Goal: Navigation & Orientation: Find specific page/section

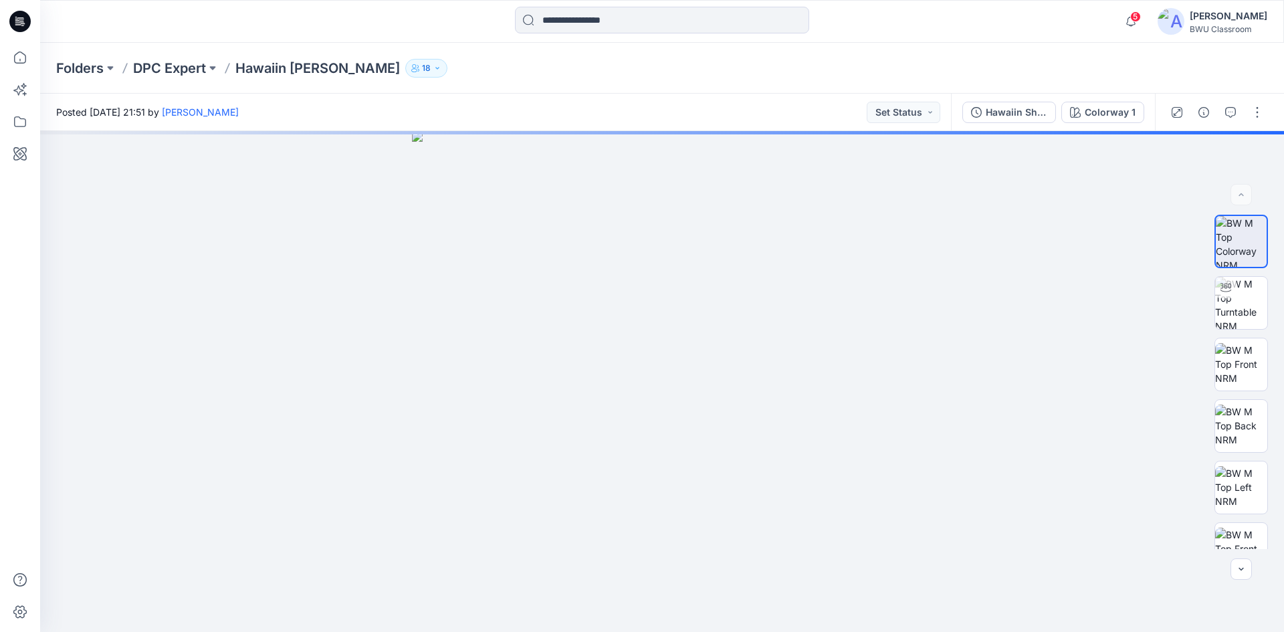
click at [160, 70] on p "DPC Expert" at bounding box center [169, 68] width 73 height 19
click at [193, 63] on div "Folders DPC Expert Hawaiin [PERSON_NAME] 18 Posted [DATE] 21:51 by [PERSON_NAME…" at bounding box center [662, 337] width 1244 height 589
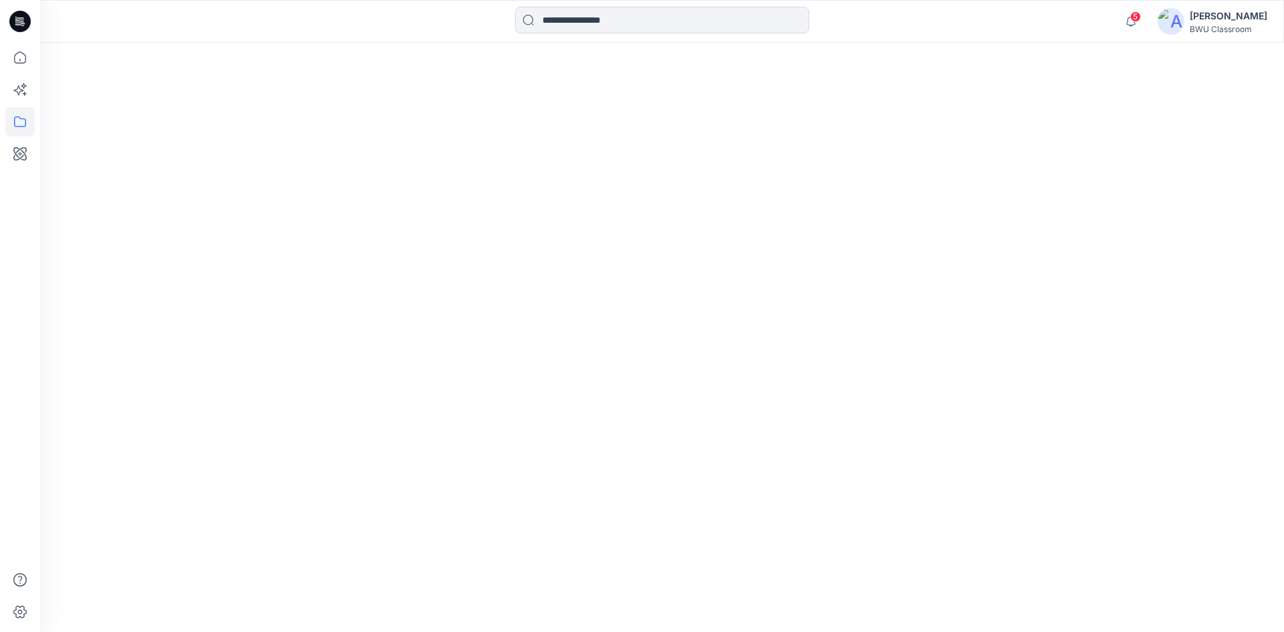
click at [1131, 17] on icon "button" at bounding box center [1130, 21] width 9 height 9
click at [1133, 19] on span "5" at bounding box center [1135, 16] width 11 height 11
drag, startPoint x: 1133, startPoint y: 19, endPoint x: 2, endPoint y: 95, distance: 1133.3
click at [1133, 19] on span "5" at bounding box center [1135, 16] width 11 height 11
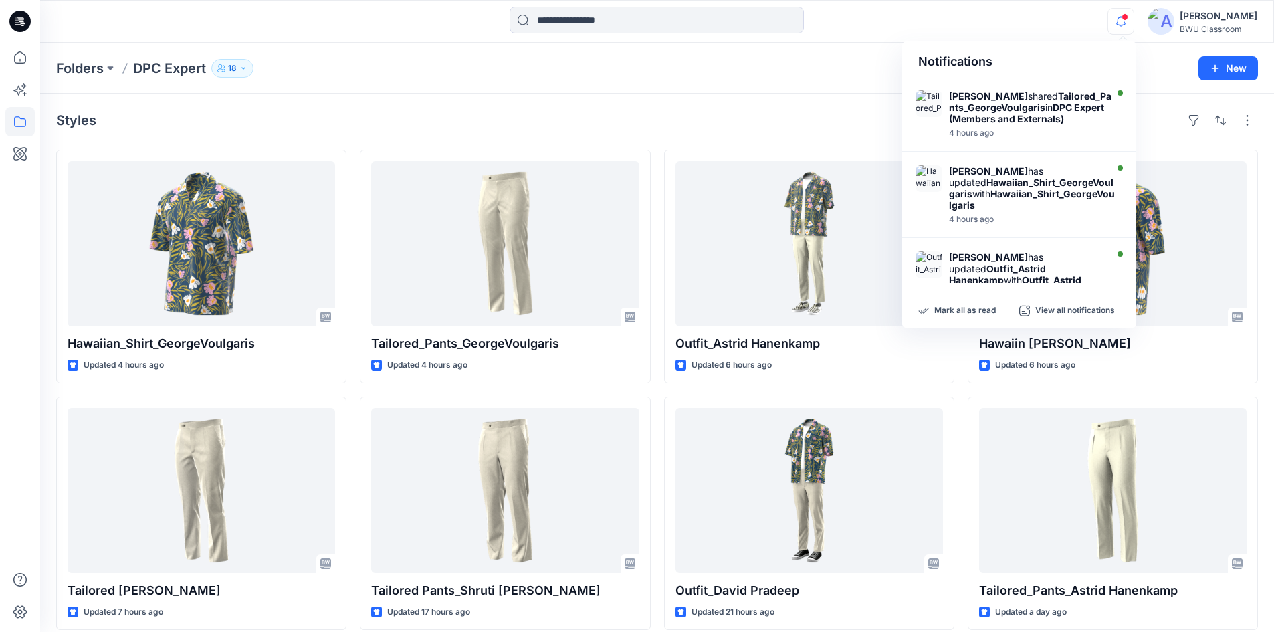
click at [856, 34] on div at bounding box center [656, 21] width 616 height 29
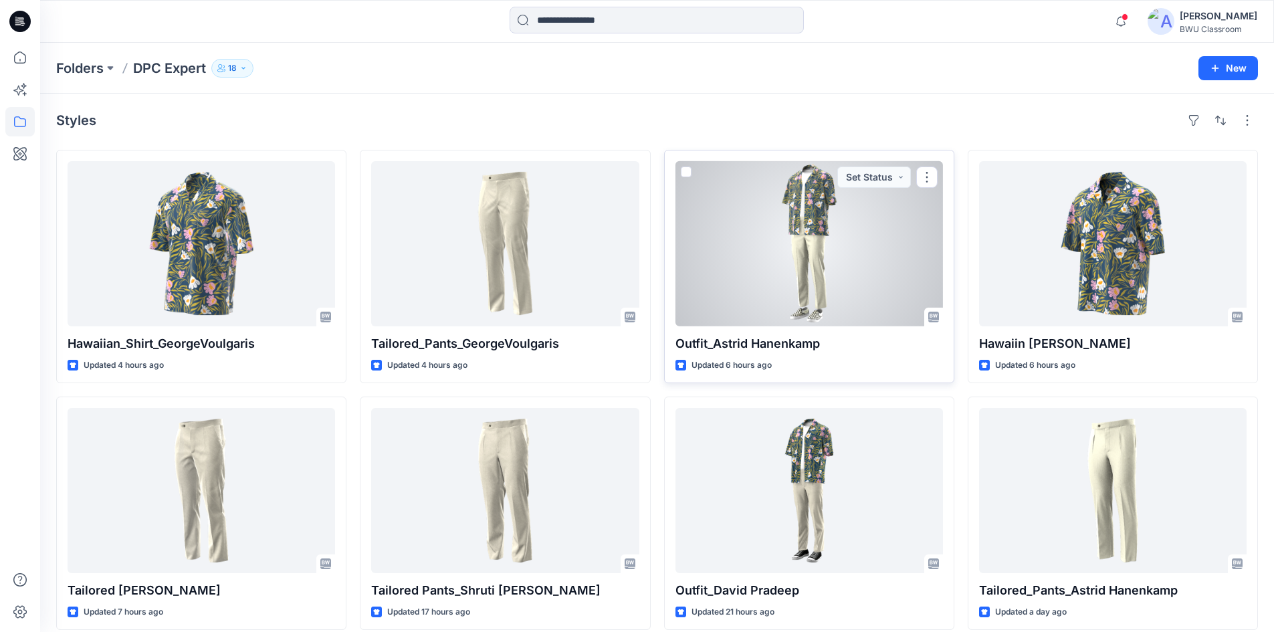
click at [758, 233] on div at bounding box center [808, 243] width 267 height 165
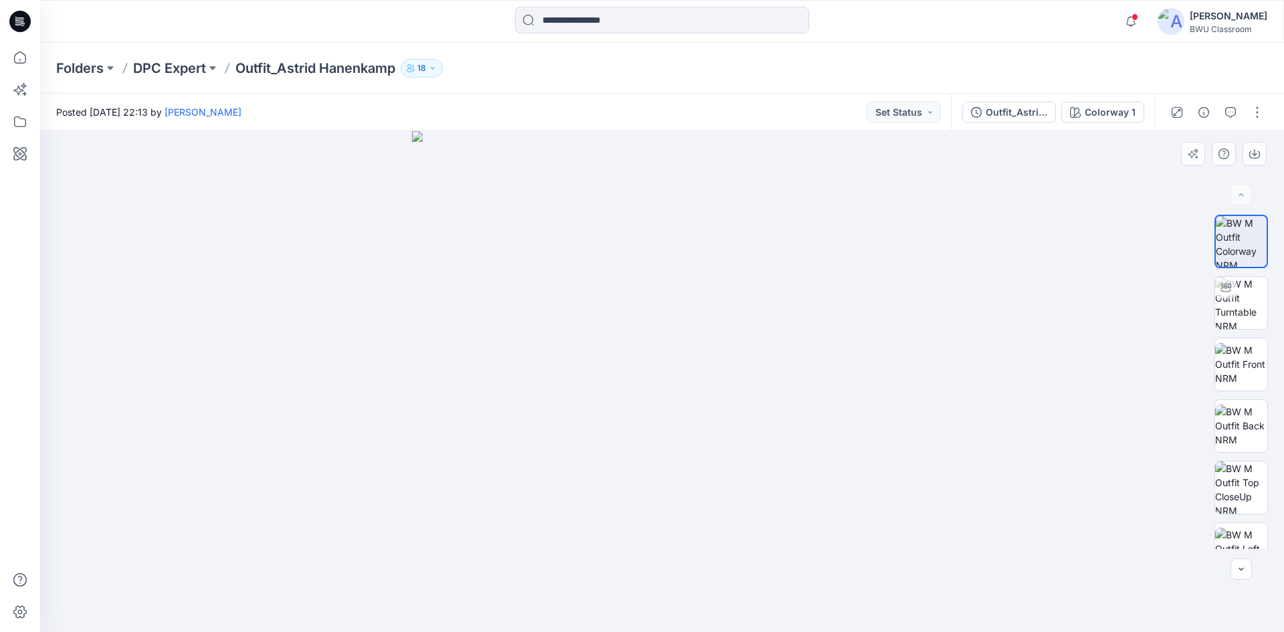
drag, startPoint x: 772, startPoint y: 363, endPoint x: 622, endPoint y: 368, distance: 150.5
click at [628, 368] on img at bounding box center [662, 381] width 501 height 501
